Goal: Transaction & Acquisition: Purchase product/service

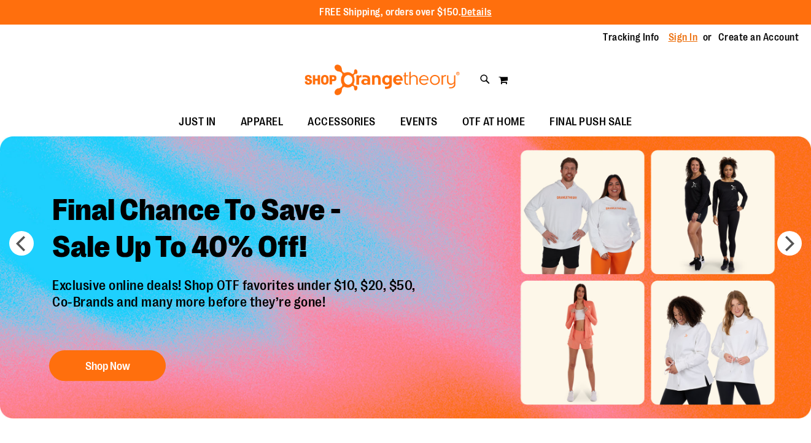
click at [678, 38] on link "Sign In" at bounding box center [682, 38] width 29 height 14
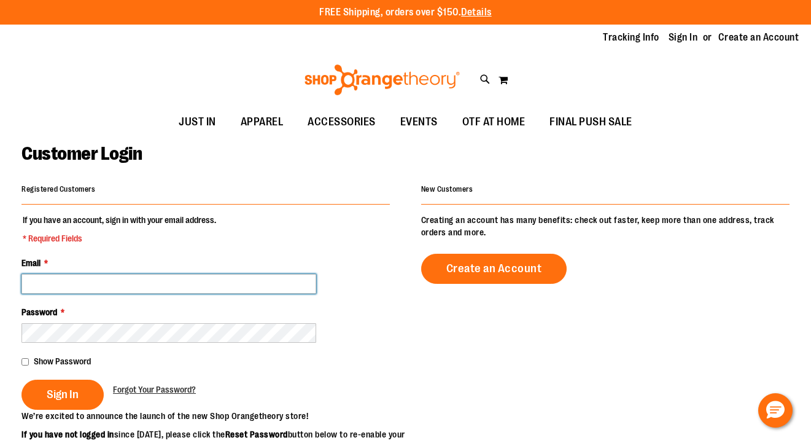
type input "**********"
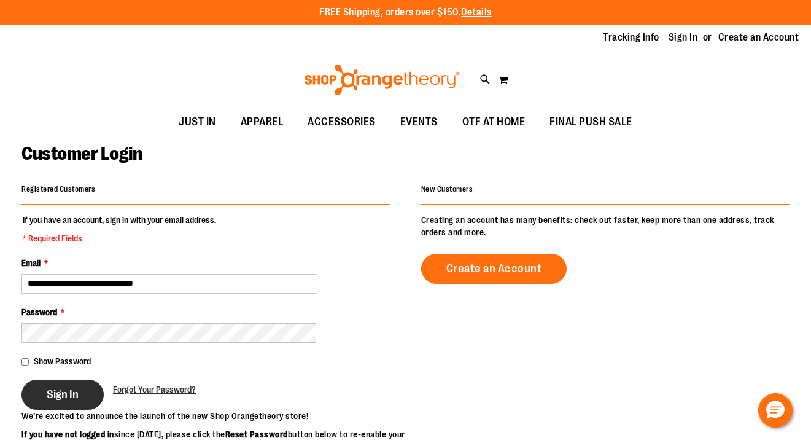
click at [62, 396] on span "Sign In" at bounding box center [63, 394] width 32 height 14
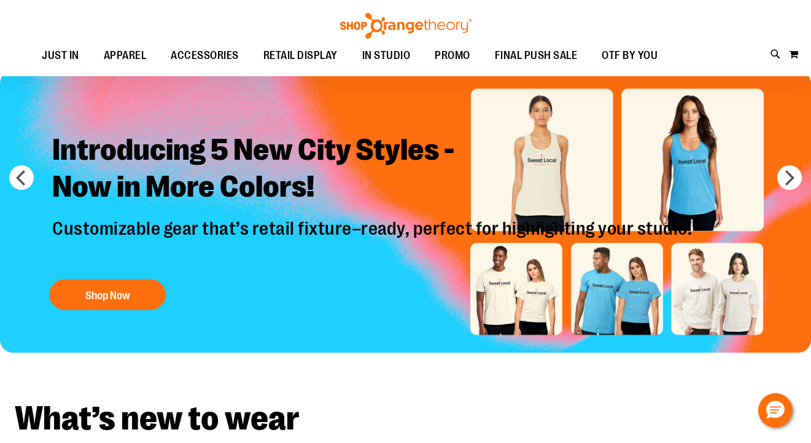
scroll to position [59, 0]
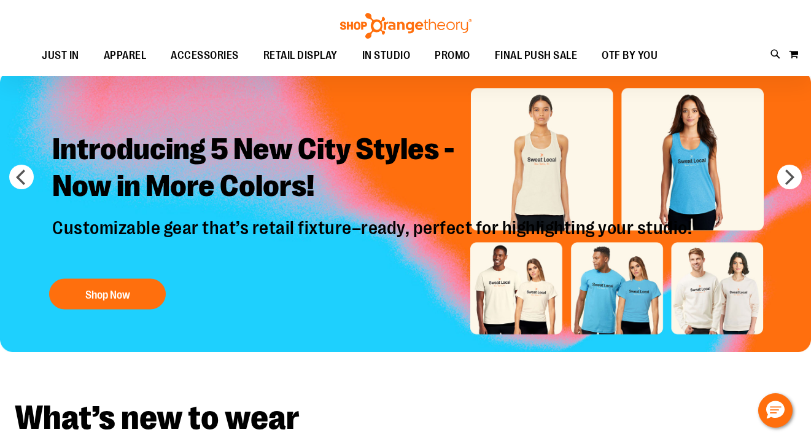
click at [703, 293] on img "Slide 1 of 8" at bounding box center [405, 211] width 811 height 282
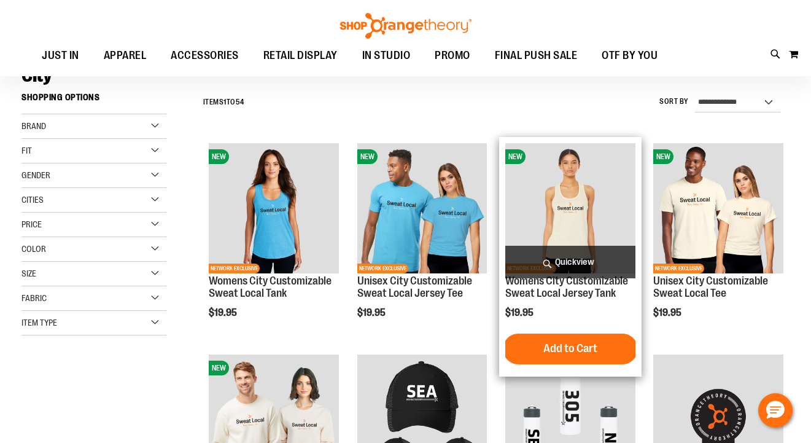
scroll to position [98, 0]
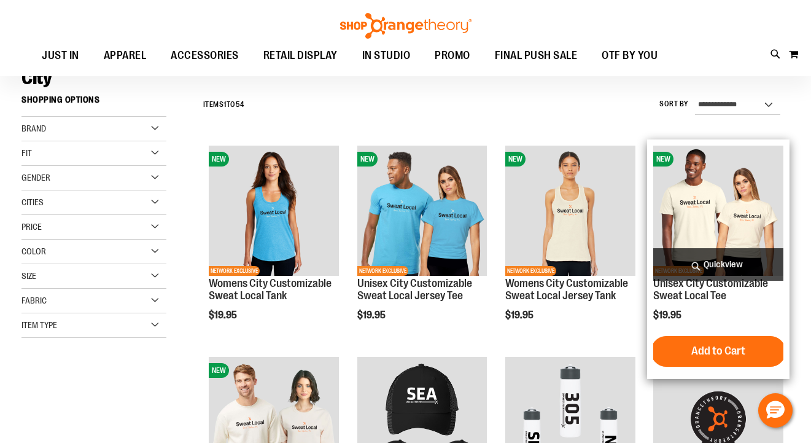
click at [732, 214] on img "product" at bounding box center [718, 210] width 130 height 130
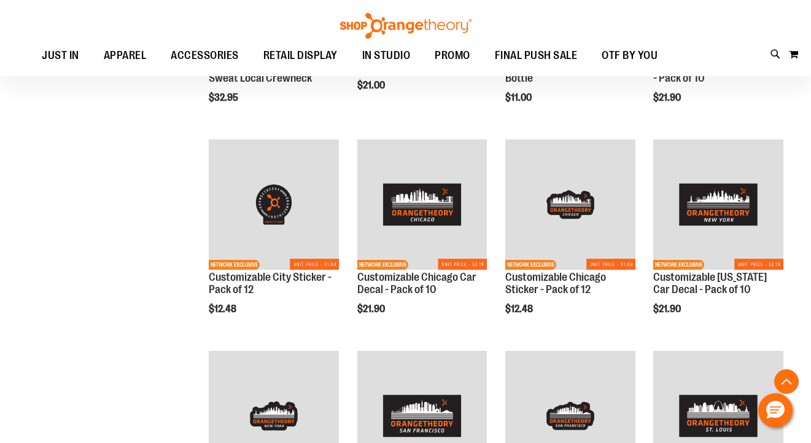
scroll to position [527, 0]
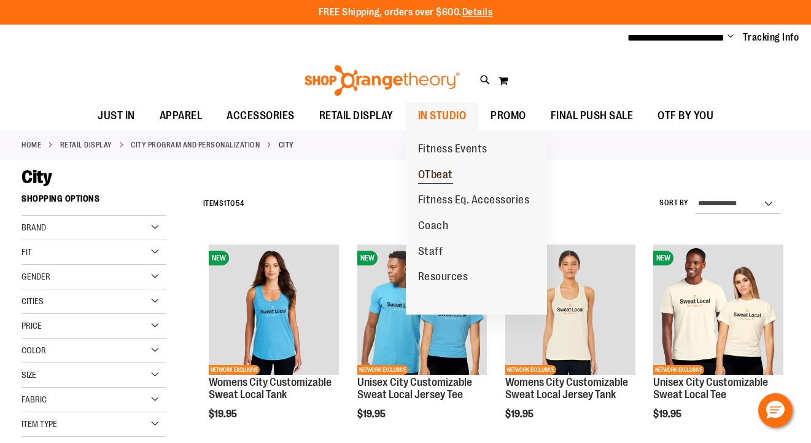
click at [439, 168] on span "OTbeat" at bounding box center [435, 175] width 35 height 15
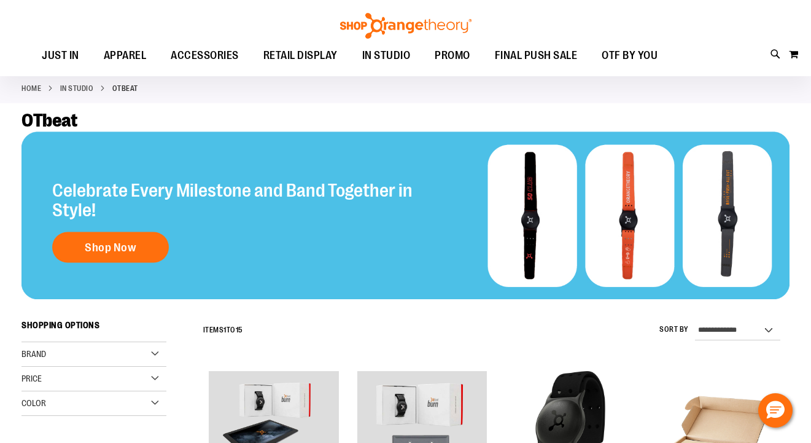
scroll to position [61, 0]
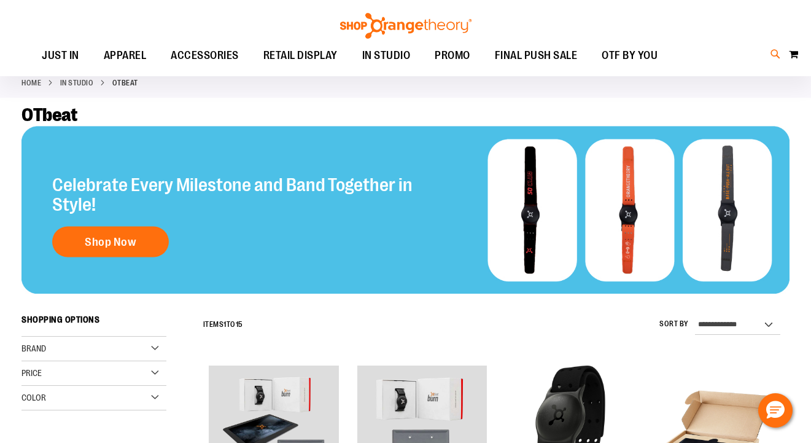
click at [771, 52] on icon at bounding box center [775, 54] width 10 height 14
type input "******"
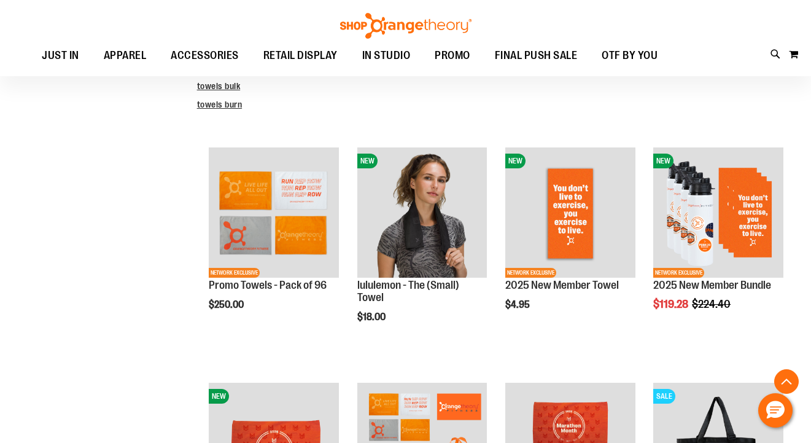
scroll to position [314, 0]
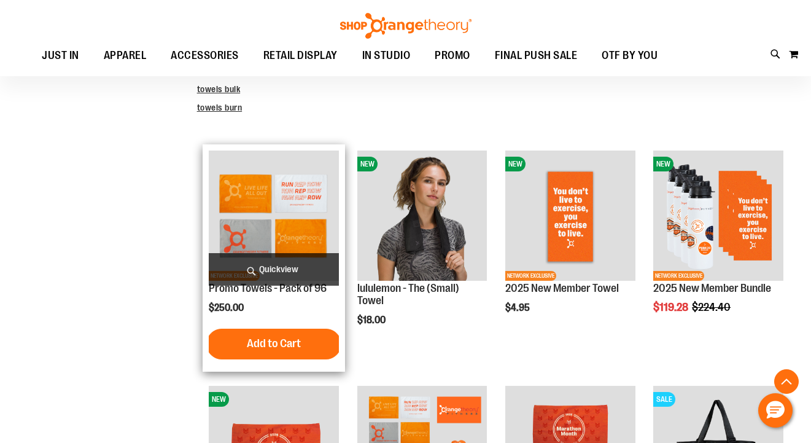
click at [252, 226] on img "product" at bounding box center [274, 215] width 130 height 130
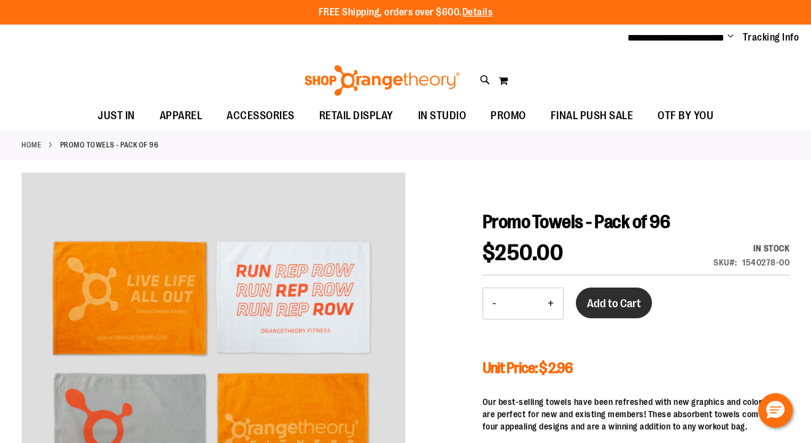
click at [611, 306] on span "Add to Cart" at bounding box center [614, 303] width 54 height 14
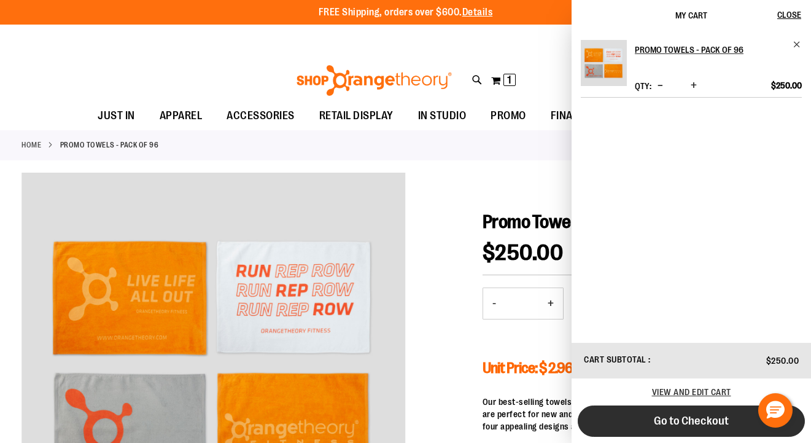
click at [647, 422] on button "Go to Checkout" at bounding box center [691, 420] width 227 height 31
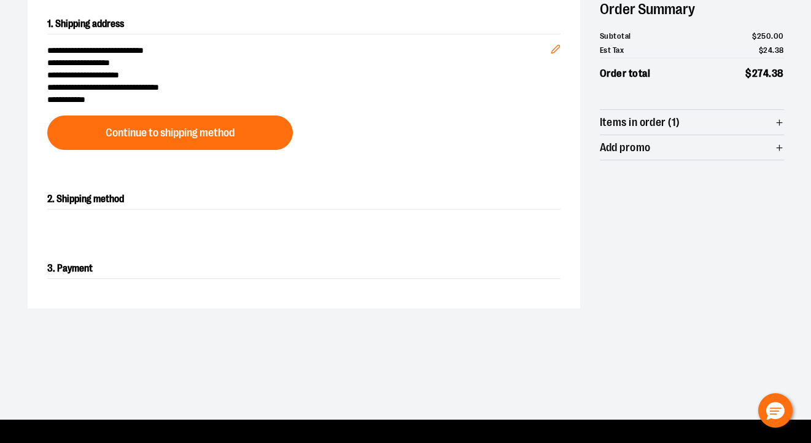
scroll to position [139, 0]
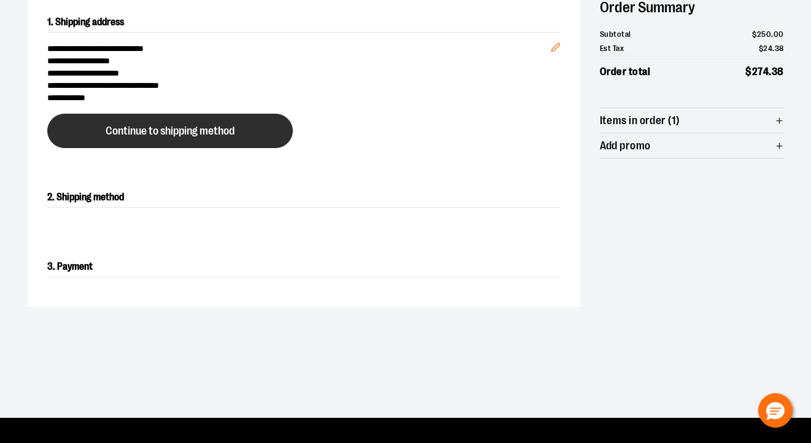
click at [176, 131] on span "Continue to shipping method" at bounding box center [170, 131] width 129 height 12
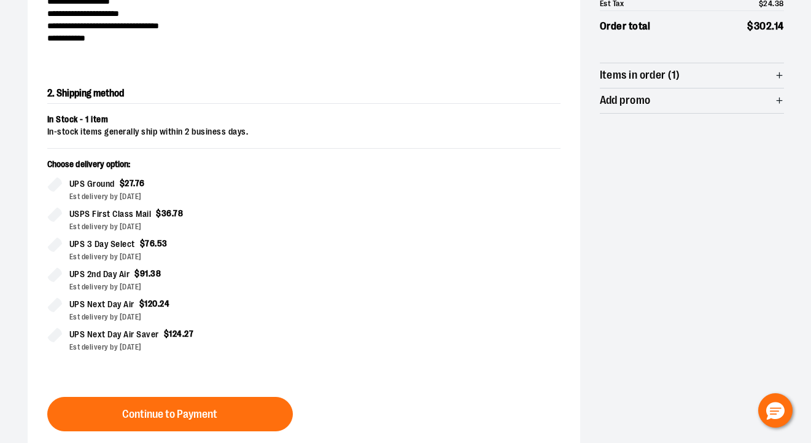
scroll to position [209, 0]
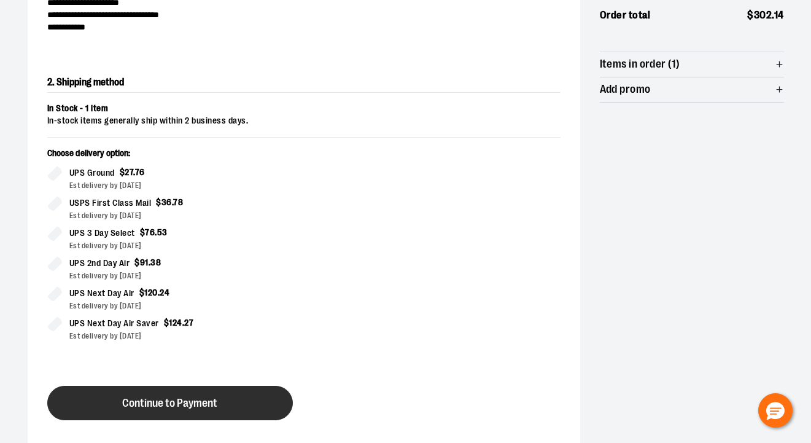
click at [207, 404] on span "Continue to Payment" at bounding box center [169, 403] width 95 height 12
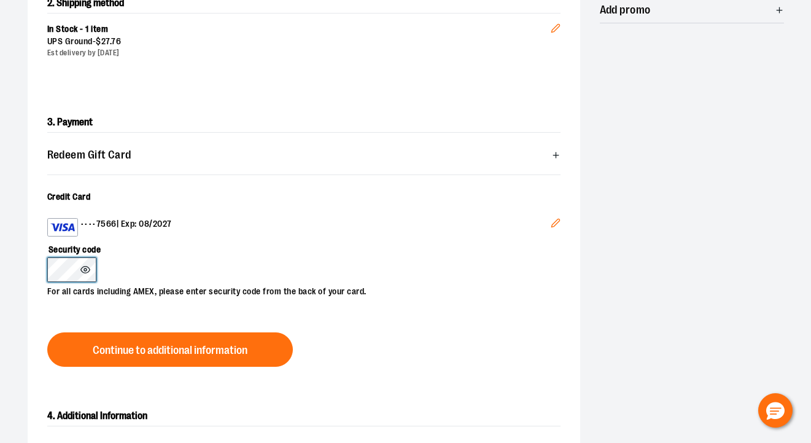
scroll to position [325, 0]
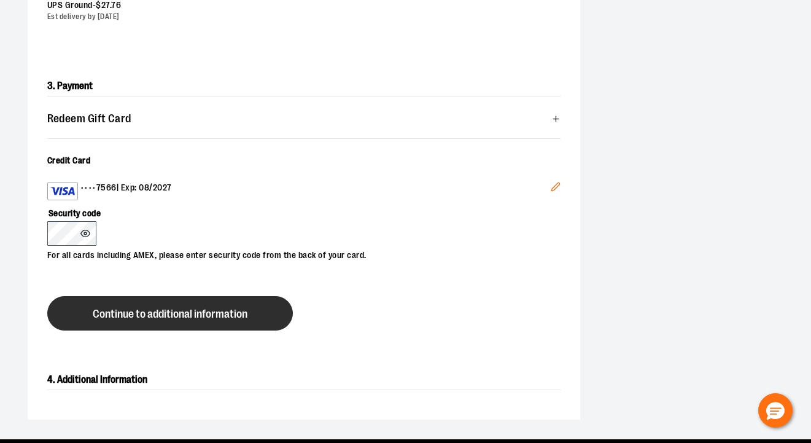
click at [132, 317] on span "Continue to additional information" at bounding box center [170, 314] width 155 height 12
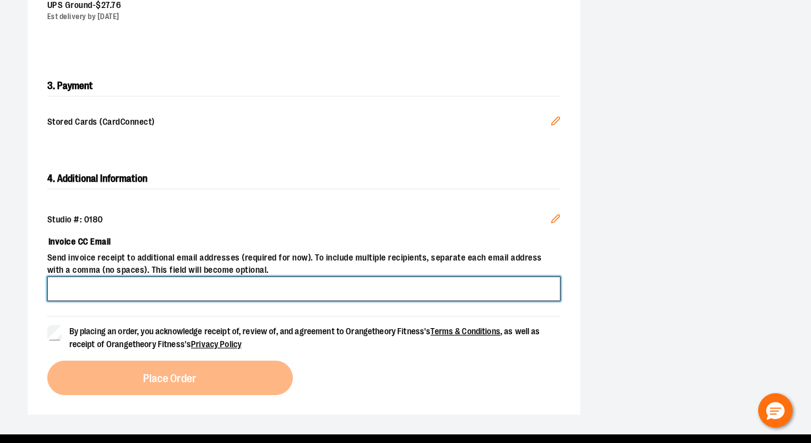
click at [122, 288] on input "Invoice CC Email" at bounding box center [303, 288] width 513 height 25
type input "**********"
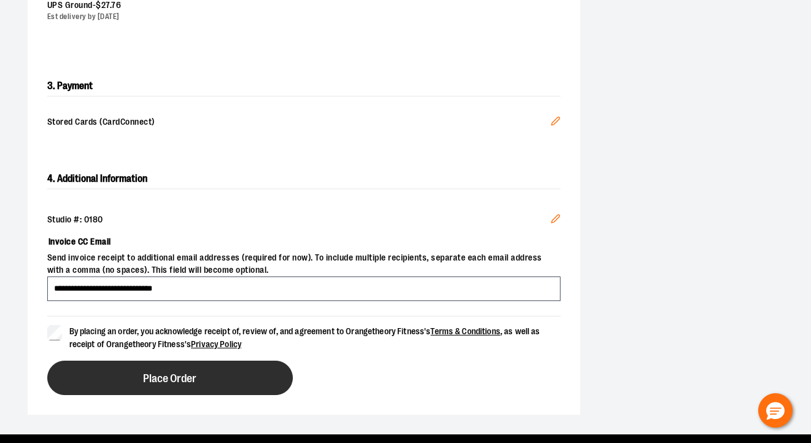
click at [146, 376] on span "Place Order" at bounding box center [169, 379] width 53 height 12
